Goal: Navigation & Orientation: Understand site structure

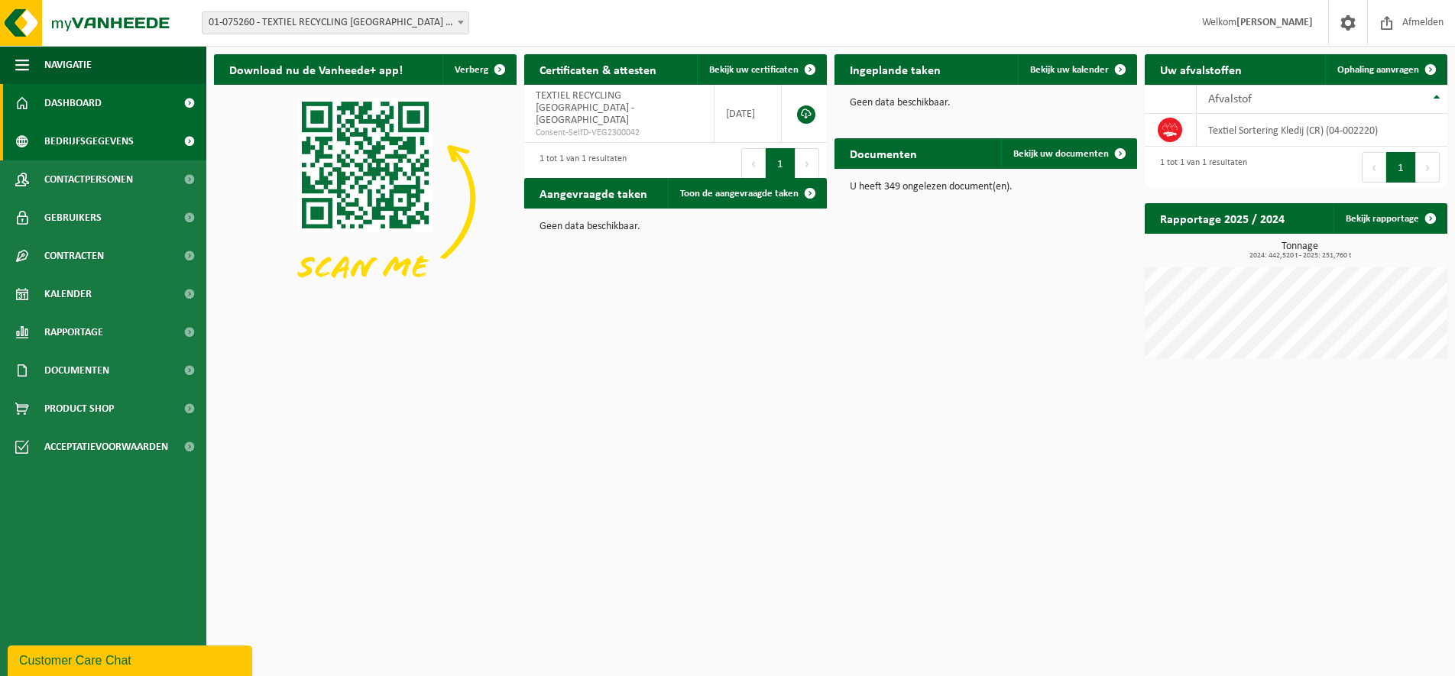
click at [100, 149] on span "Bedrijfsgegevens" at bounding box center [88, 141] width 89 height 38
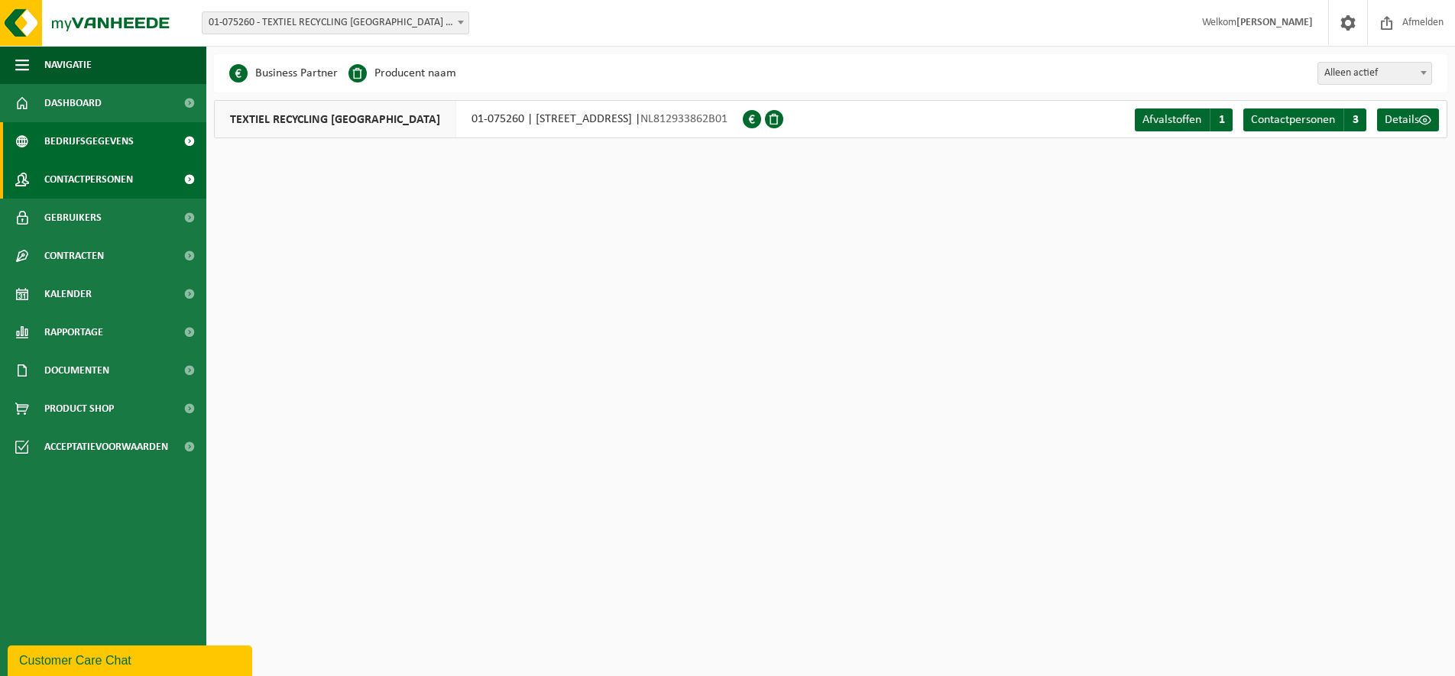
click at [97, 187] on span "Contactpersonen" at bounding box center [88, 180] width 89 height 38
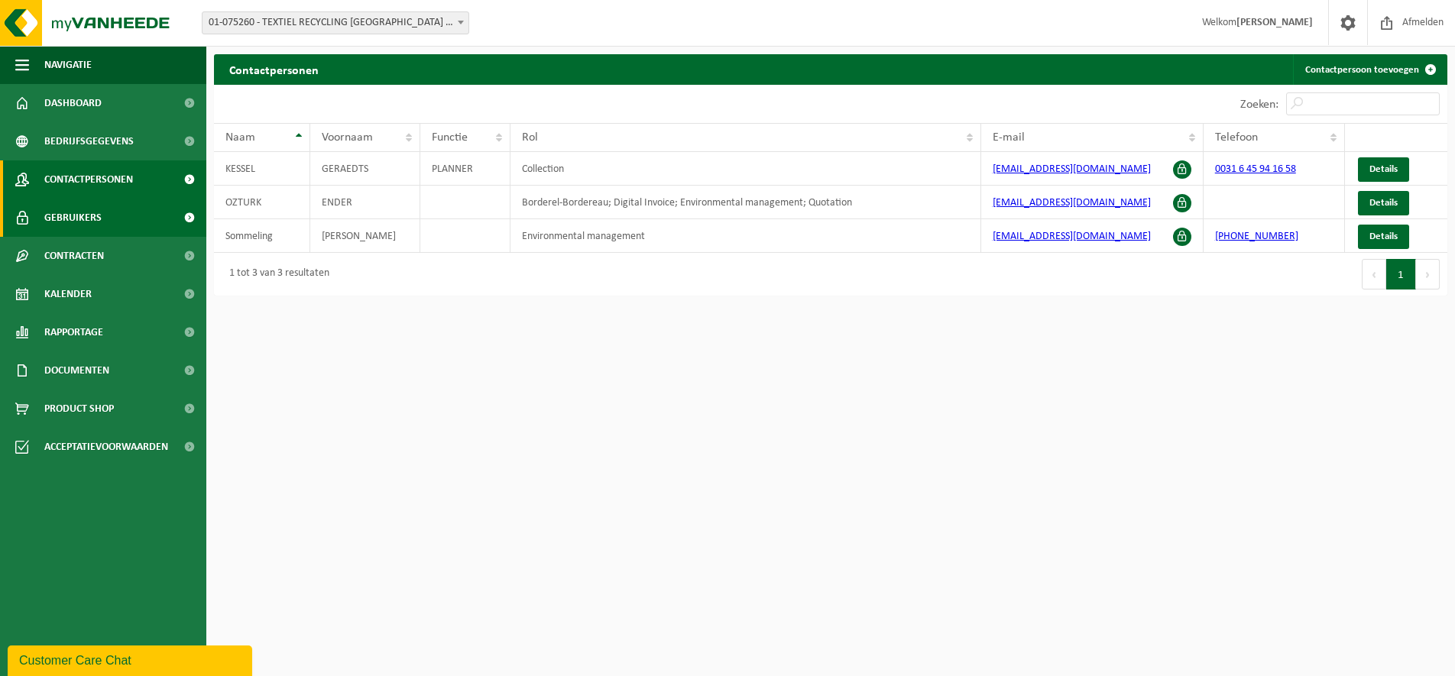
click at [86, 206] on span "Gebruikers" at bounding box center [72, 218] width 57 height 38
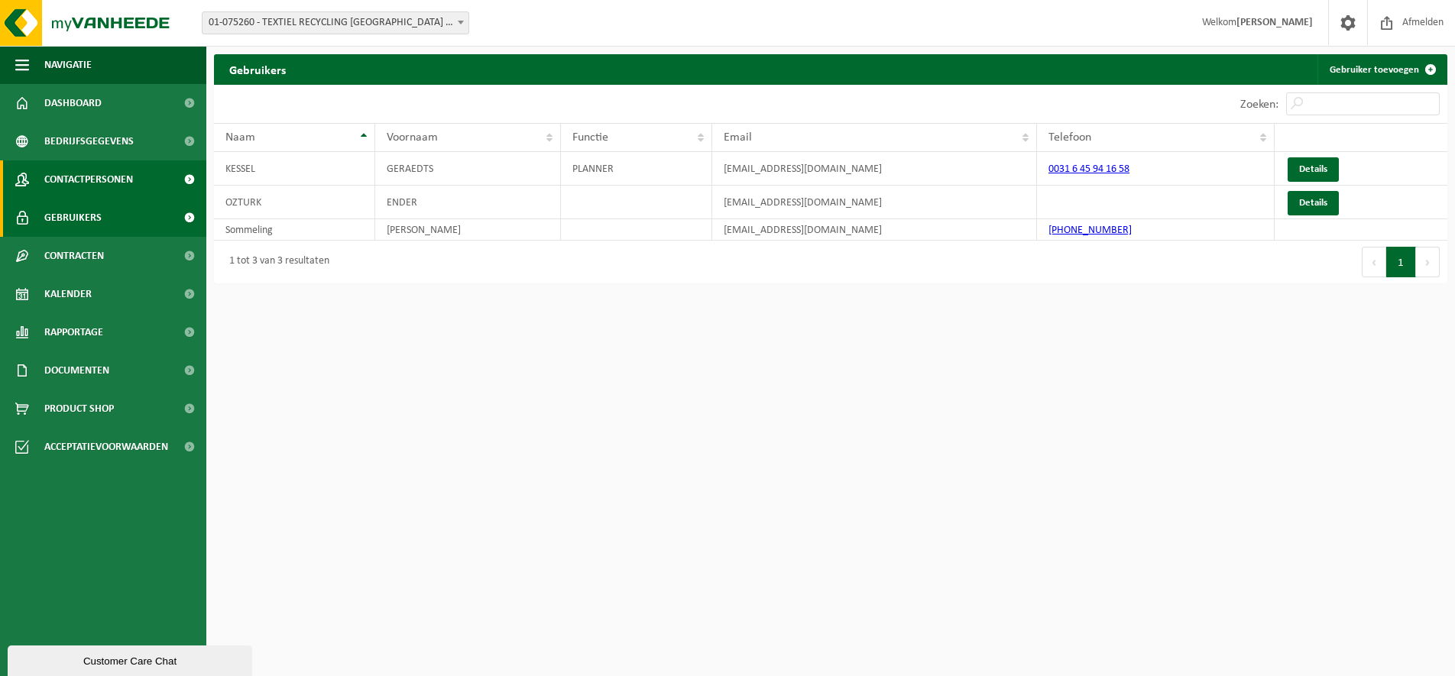
click at [86, 187] on span "Contactpersonen" at bounding box center [88, 180] width 89 height 38
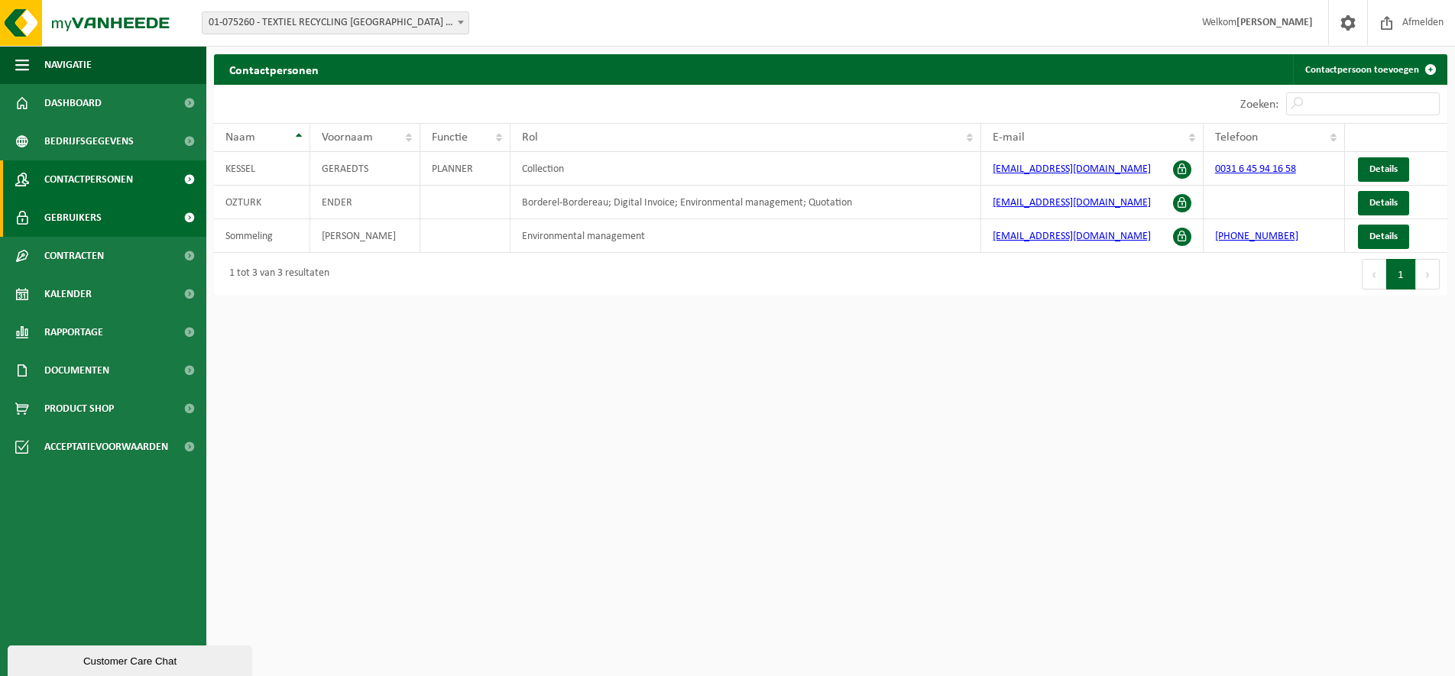
click at [89, 213] on span "Gebruikers" at bounding box center [72, 218] width 57 height 38
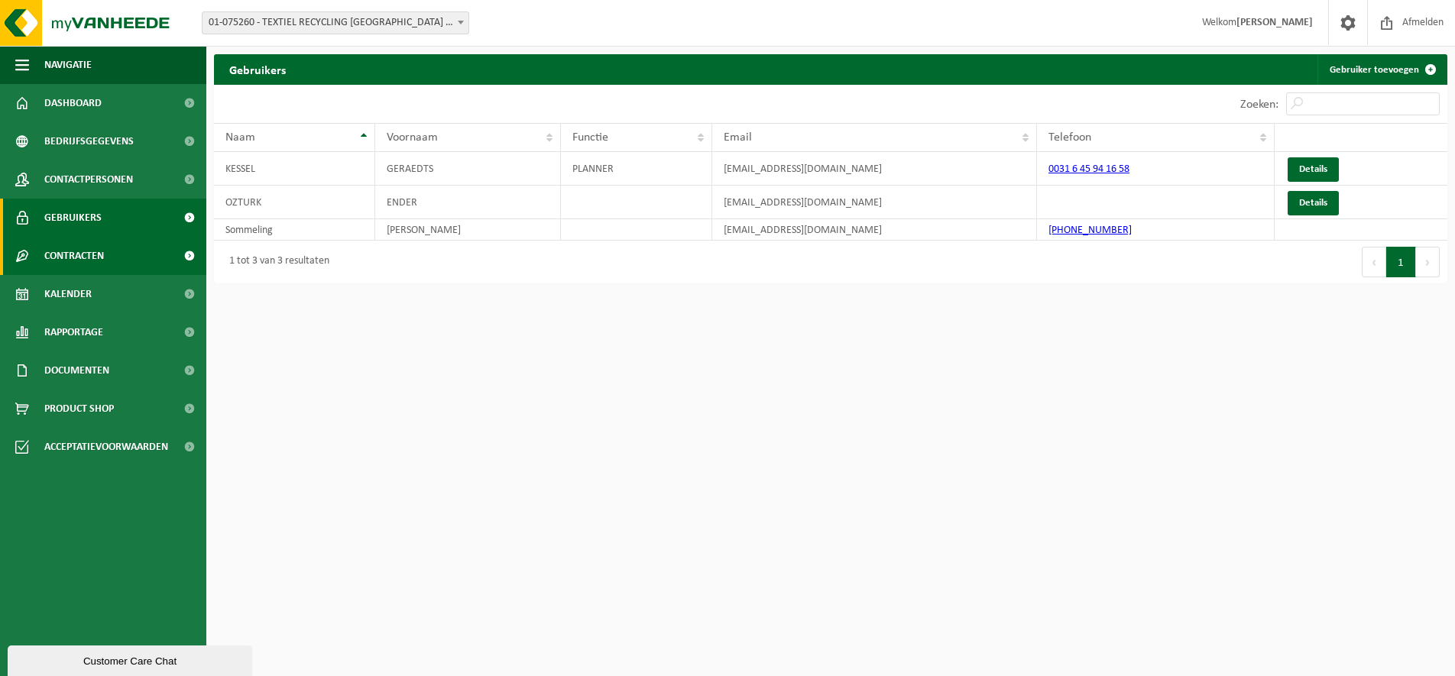
click at [83, 249] on span "Contracten" at bounding box center [74, 256] width 60 height 38
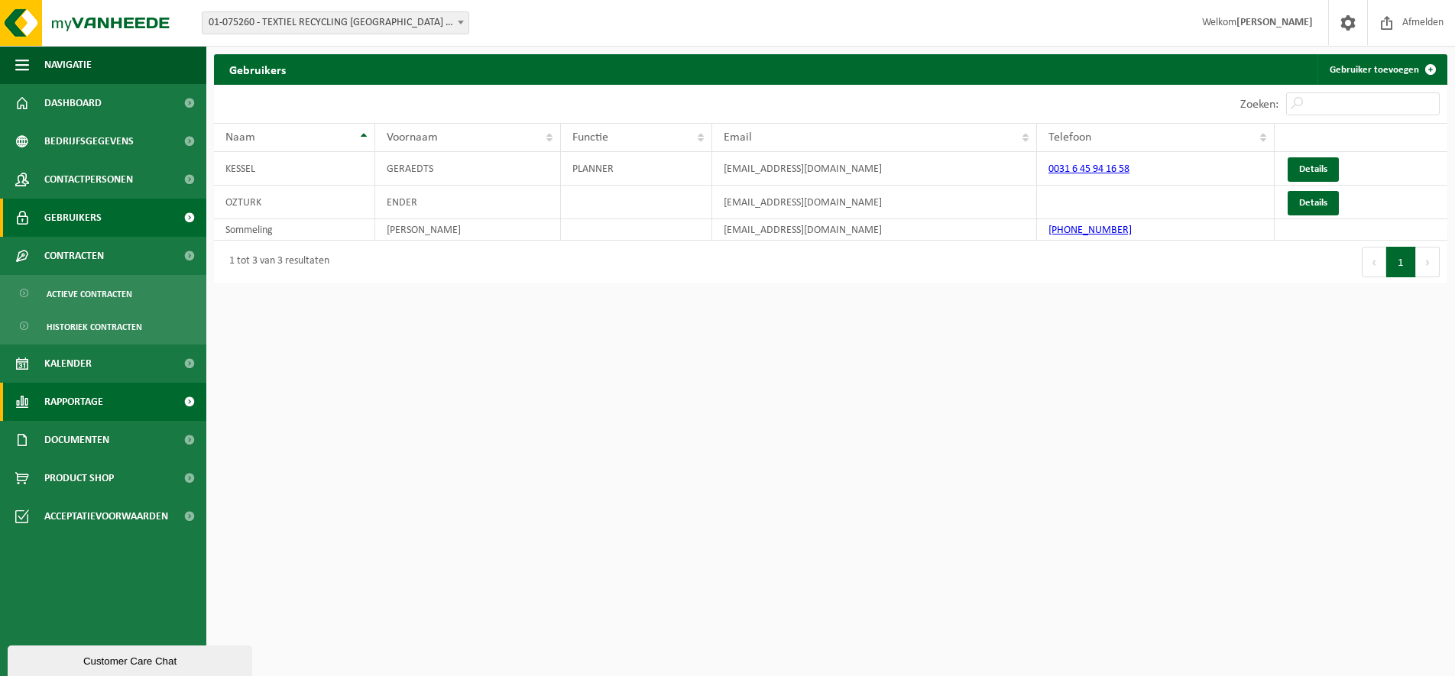
click at [78, 409] on span "Rapportage" at bounding box center [73, 402] width 59 height 38
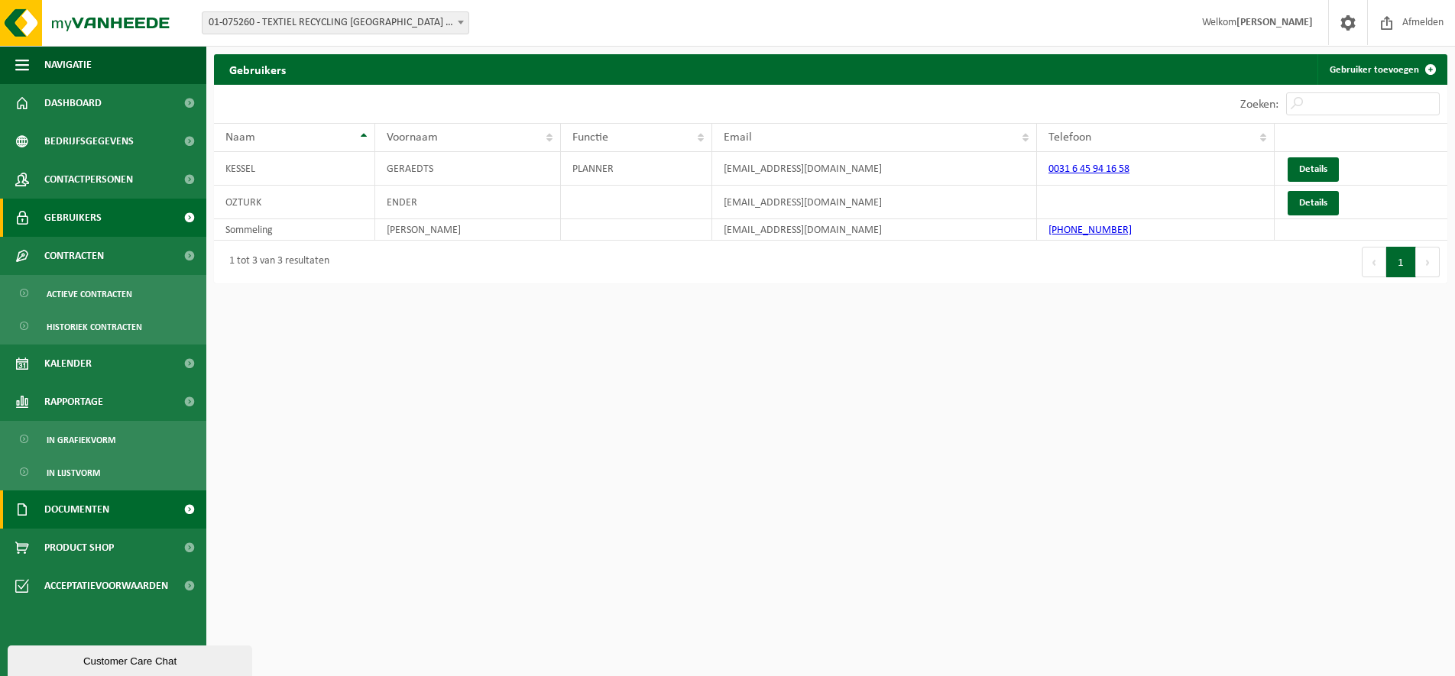
click at [85, 502] on span "Documenten" at bounding box center [76, 510] width 65 height 38
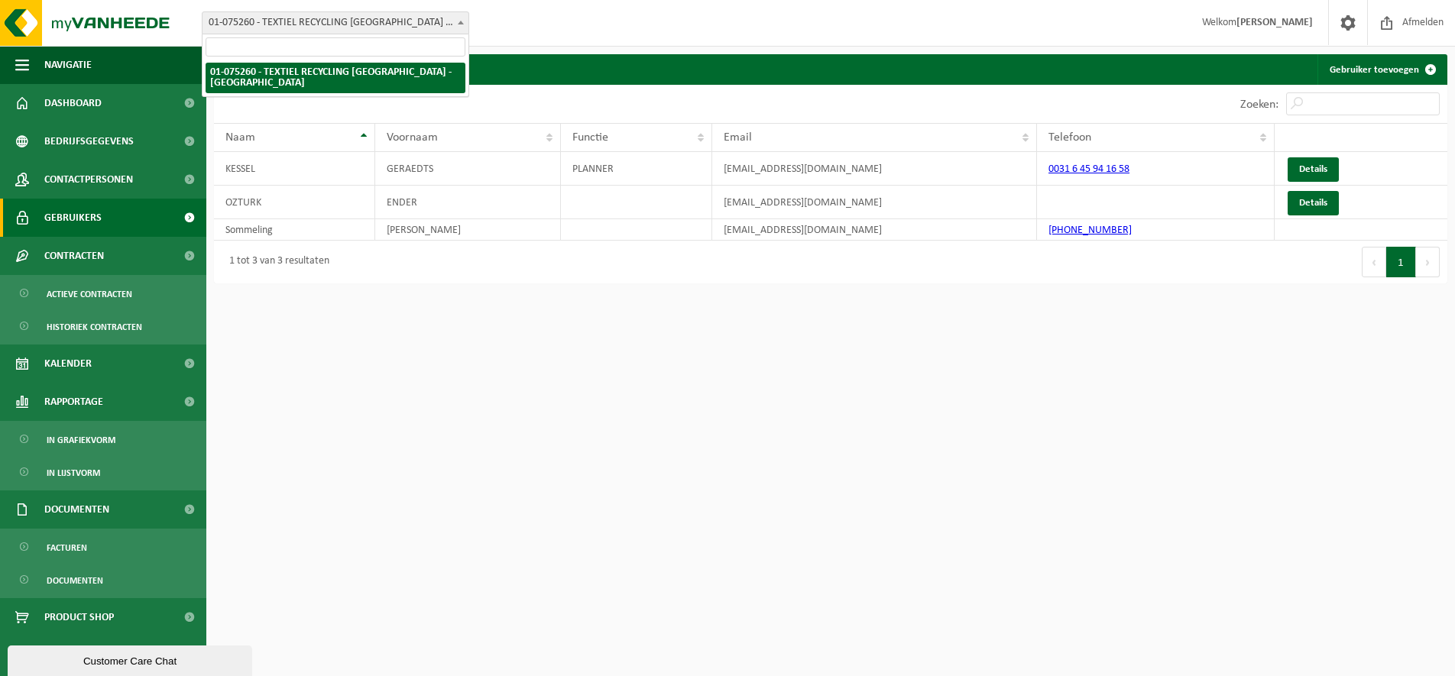
click at [465, 24] on span at bounding box center [460, 22] width 15 height 20
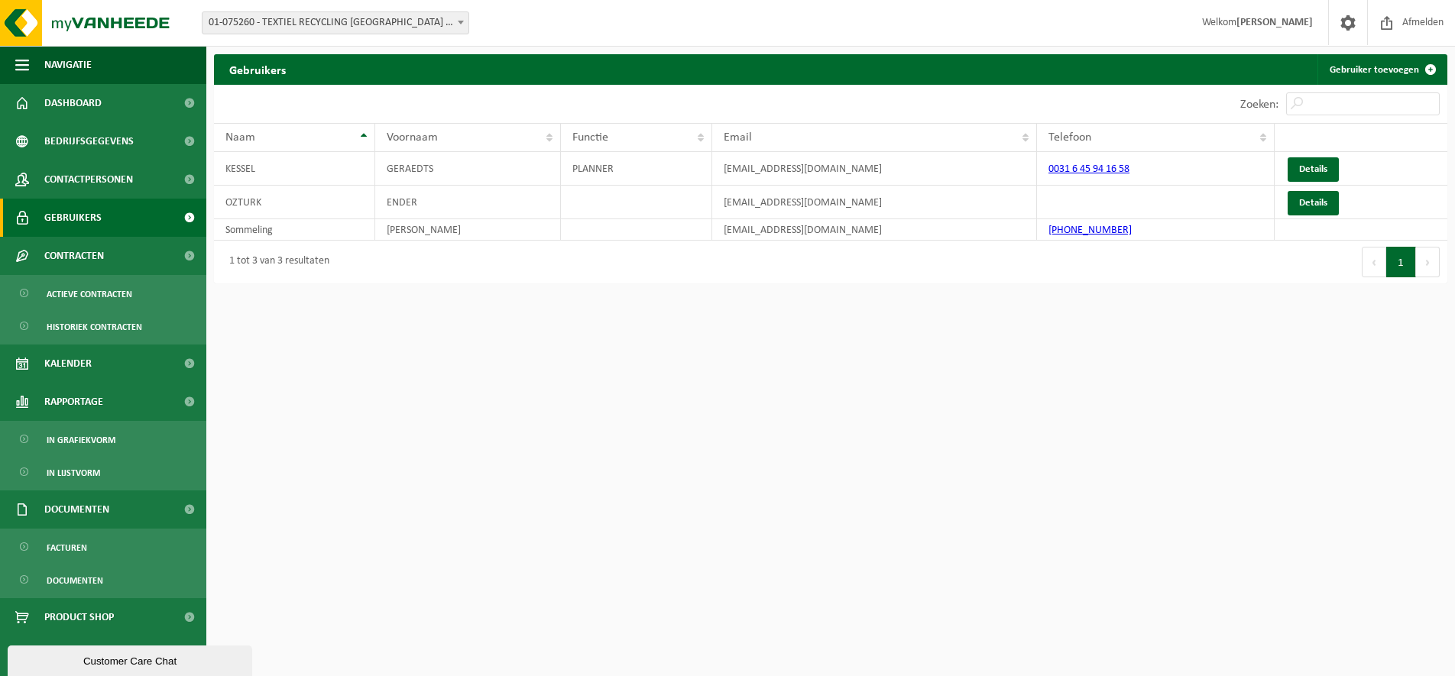
click at [462, 23] on b at bounding box center [461, 23] width 6 height 4
